Goal: Task Accomplishment & Management: Use online tool/utility

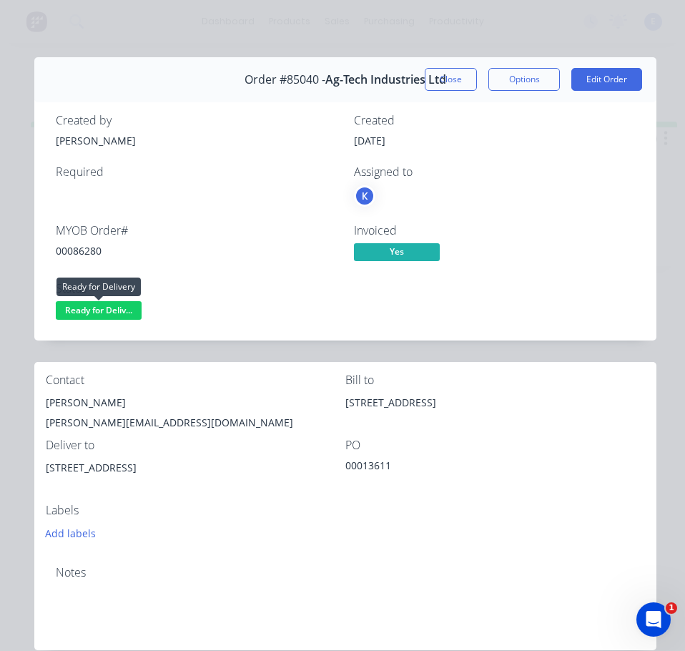
drag, startPoint x: 109, startPoint y: 305, endPoint x: 104, endPoint y: 323, distance: 19.4
click at [110, 306] on span "Ready for Deliv..." at bounding box center [99, 310] width 86 height 18
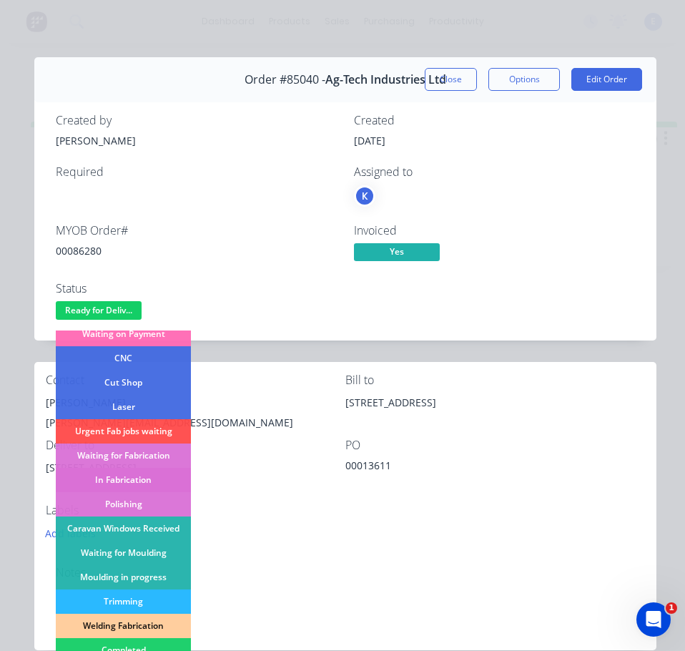
scroll to position [143, 0]
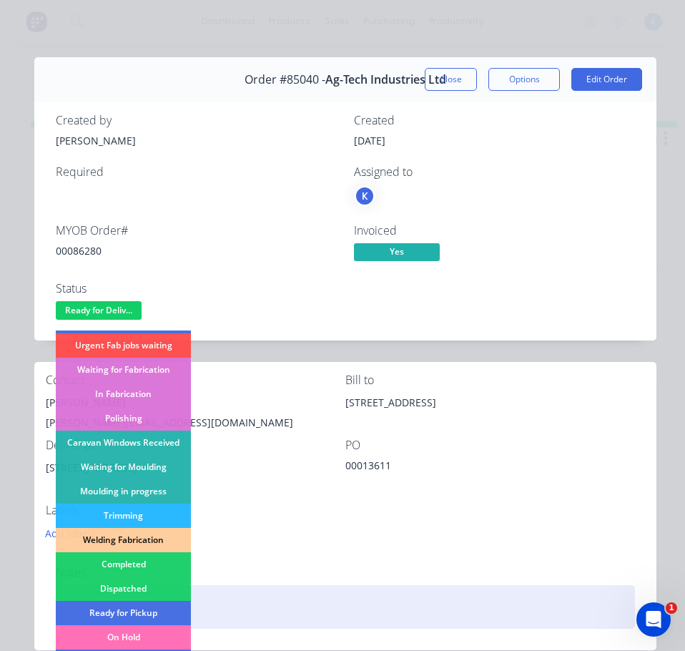
click at [131, 590] on div "Dispatched" at bounding box center [123, 588] width 135 height 24
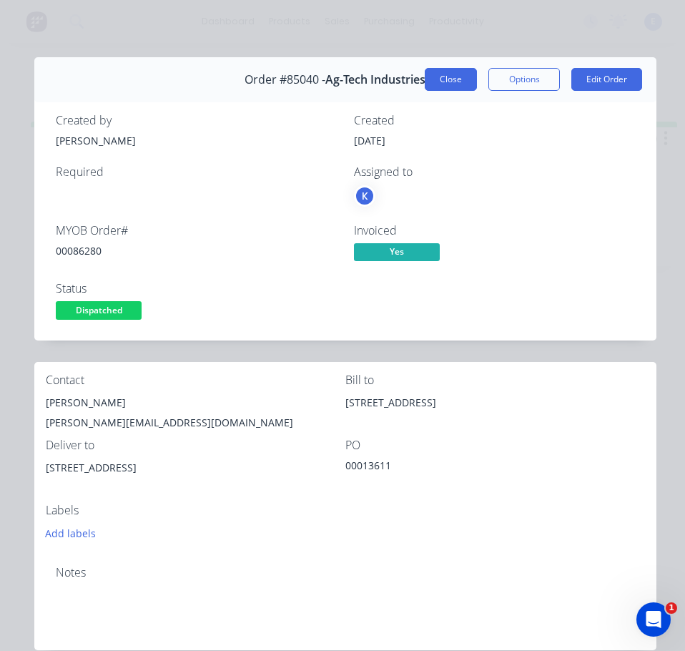
click at [435, 84] on button "Close" at bounding box center [451, 79] width 52 height 23
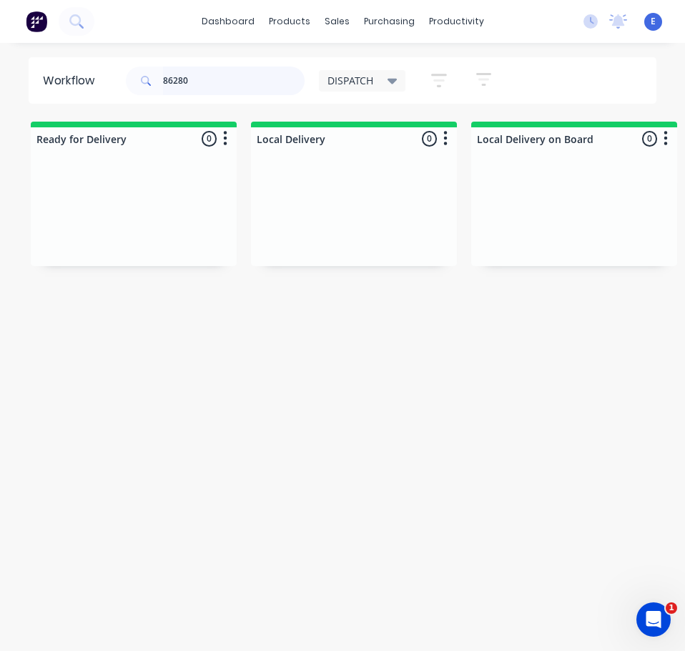
click at [257, 92] on input "86280" at bounding box center [234, 80] width 142 height 29
click at [214, 82] on input "86280" at bounding box center [234, 80] width 142 height 29
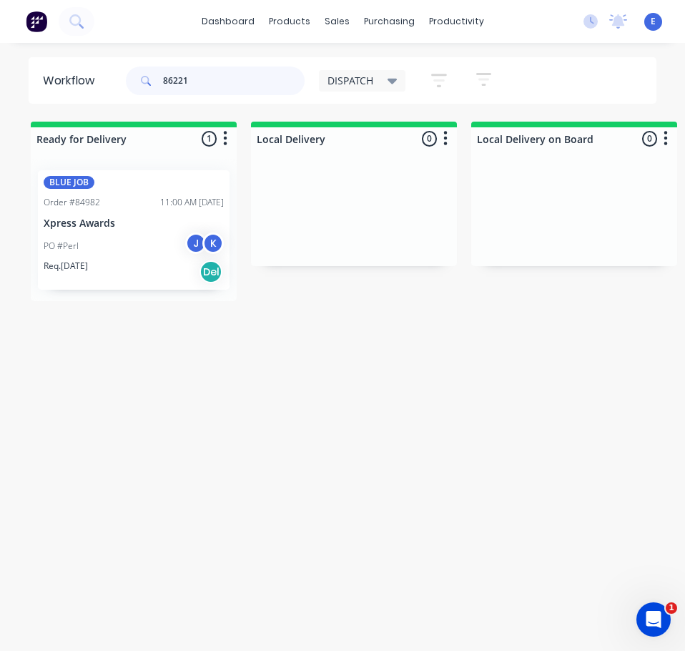
type input "86221"
click at [159, 262] on div "Req. [DATE] Del" at bounding box center [134, 271] width 180 height 24
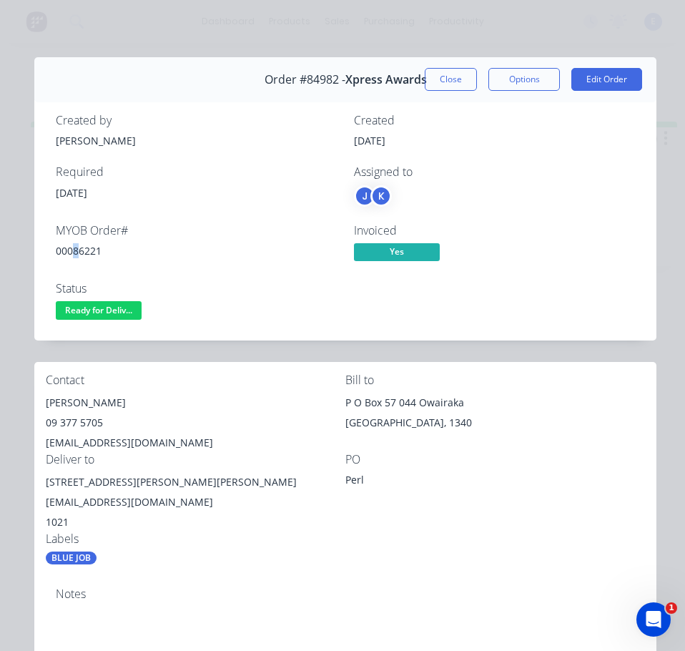
click at [76, 244] on div "00086221" at bounding box center [196, 250] width 281 height 15
click at [77, 247] on div "00086221" at bounding box center [196, 250] width 281 height 15
click at [83, 253] on div "00086221" at bounding box center [196, 250] width 281 height 15
click at [84, 254] on div "00086221" at bounding box center [196, 250] width 281 height 15
click at [85, 254] on div "00086221" at bounding box center [196, 250] width 281 height 15
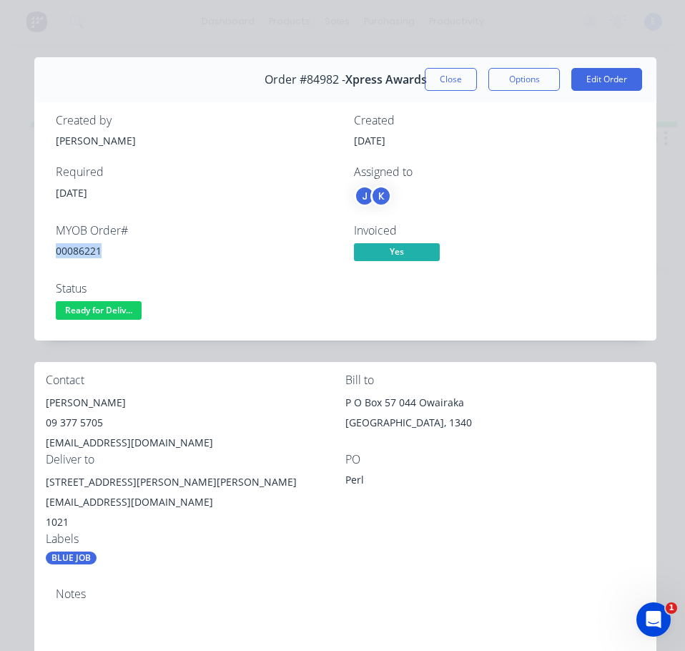
copy div "00086221"
click at [67, 394] on div "[PERSON_NAME]" at bounding box center [196, 402] width 300 height 20
click at [70, 397] on div "[PERSON_NAME]" at bounding box center [196, 402] width 300 height 20
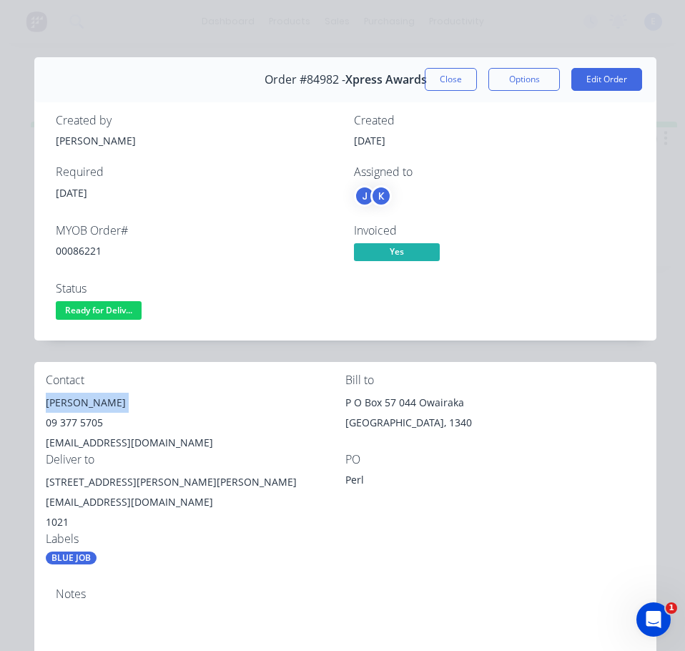
click at [70, 397] on div "[PERSON_NAME]" at bounding box center [196, 402] width 300 height 20
copy div "[PERSON_NAME]"
click at [81, 415] on div "09 377 5705" at bounding box center [196, 422] width 300 height 20
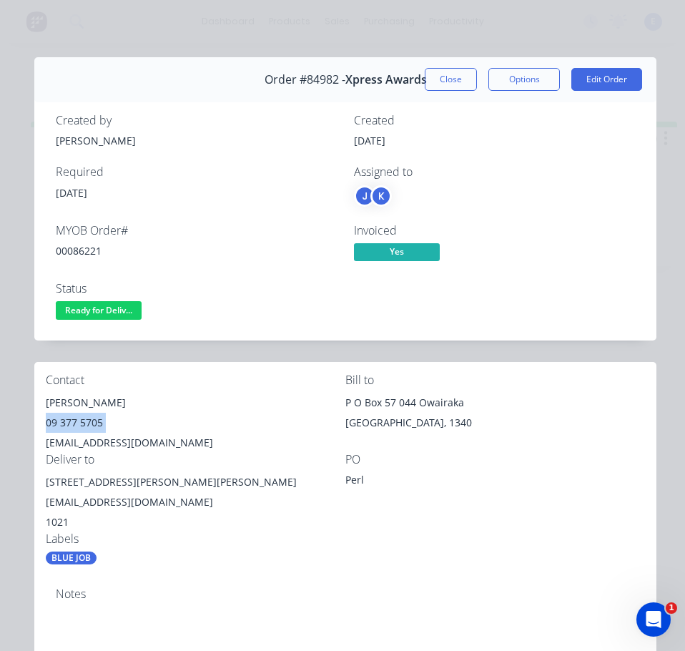
copy div "09 377 5705"
click at [131, 435] on div "[EMAIL_ADDRESS][DOMAIN_NAME]" at bounding box center [196, 442] width 300 height 20
copy div "[EMAIL_ADDRESS][DOMAIN_NAME]"
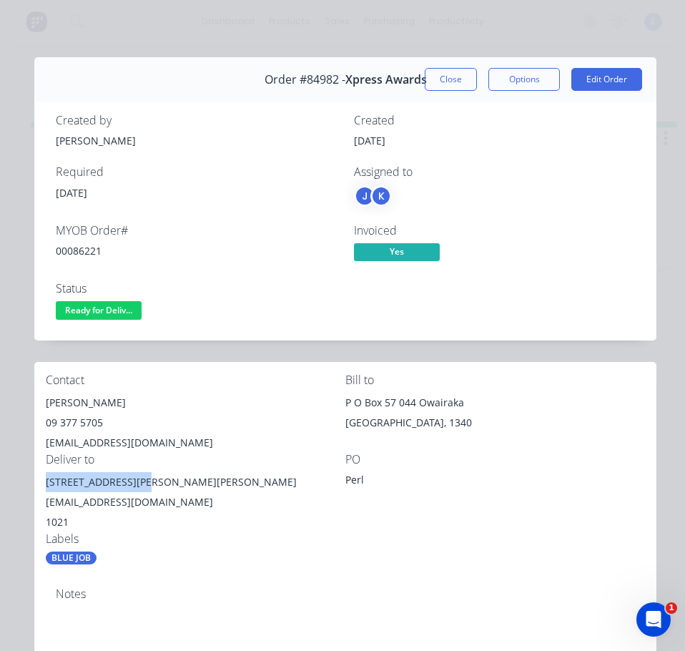
drag, startPoint x: 139, startPoint y: 482, endPoint x: 39, endPoint y: 490, distance: 100.4
click at [39, 490] on div "Contact [PERSON_NAME] [PHONE_NUMBER] [EMAIL_ADDRESS][DOMAIN_NAME] Bill to [STRE…" at bounding box center [345, 469] width 622 height 214
copy div "[STREET_ADDRESS][PERSON_NAME]"
